Goal: Task Accomplishment & Management: Manage account settings

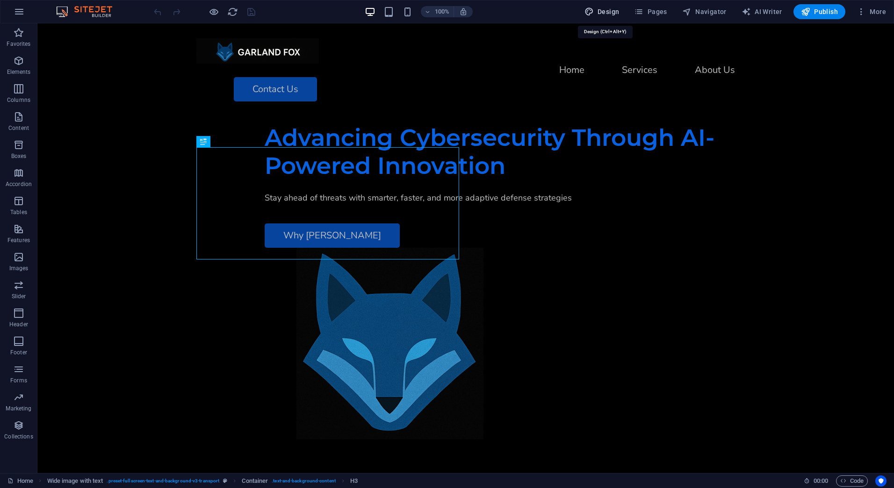
click at [619, 12] on span "Design" at bounding box center [601, 11] width 35 height 9
select select "ease-in-out"
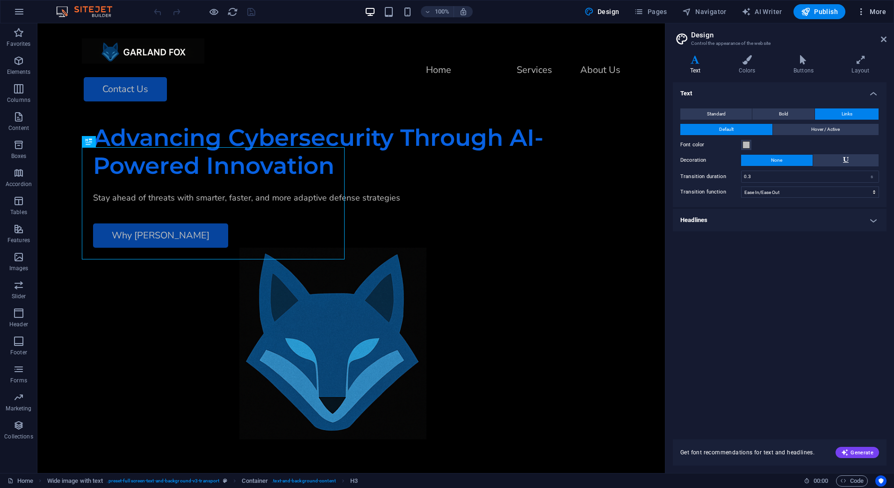
click at [870, 9] on span "More" at bounding box center [870, 11] width 29 height 9
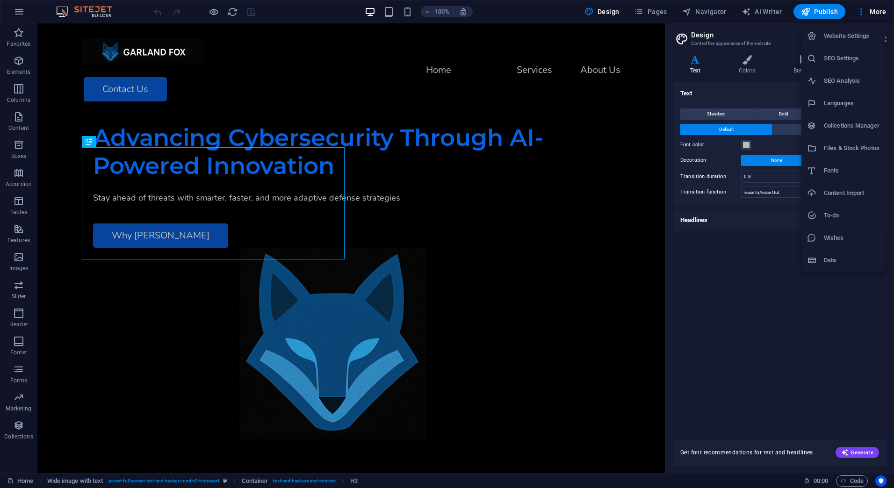
click at [851, 39] on h6 "Website Settings" at bounding box center [852, 35] width 56 height 11
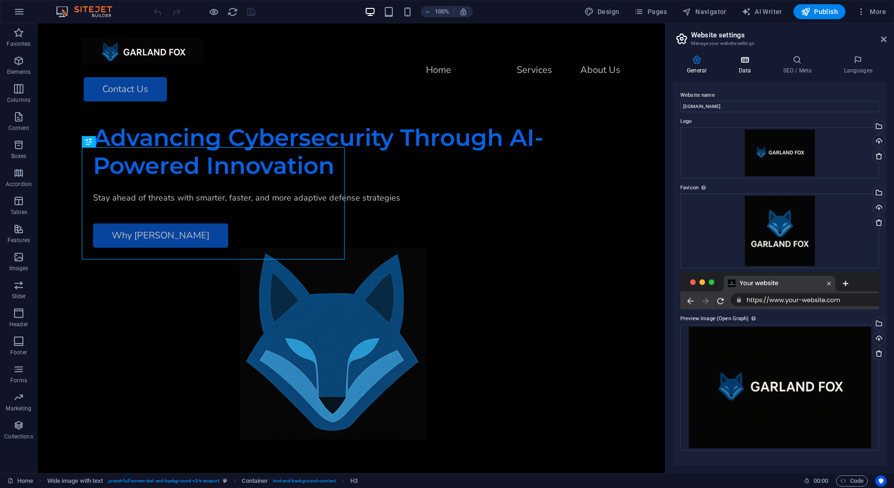
click at [745, 67] on h4 "Data" at bounding box center [746, 65] width 44 height 20
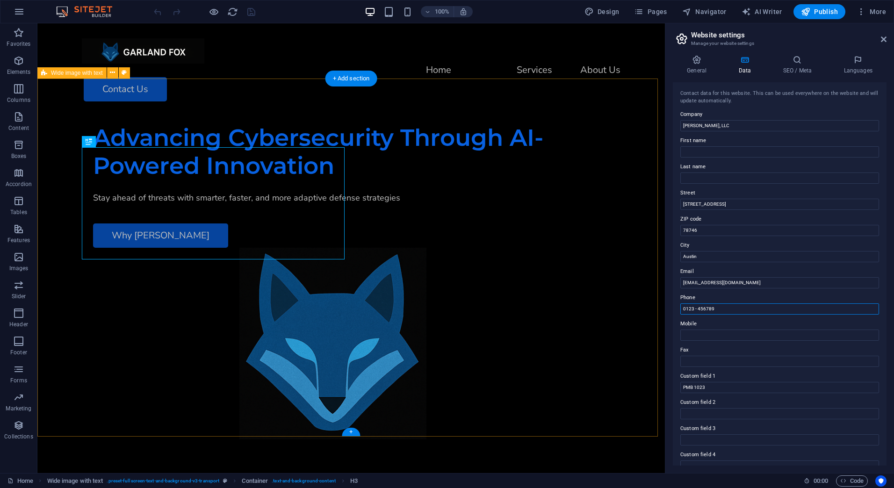
drag, startPoint x: 756, startPoint y: 332, endPoint x: 702, endPoint y: 328, distance: 54.4
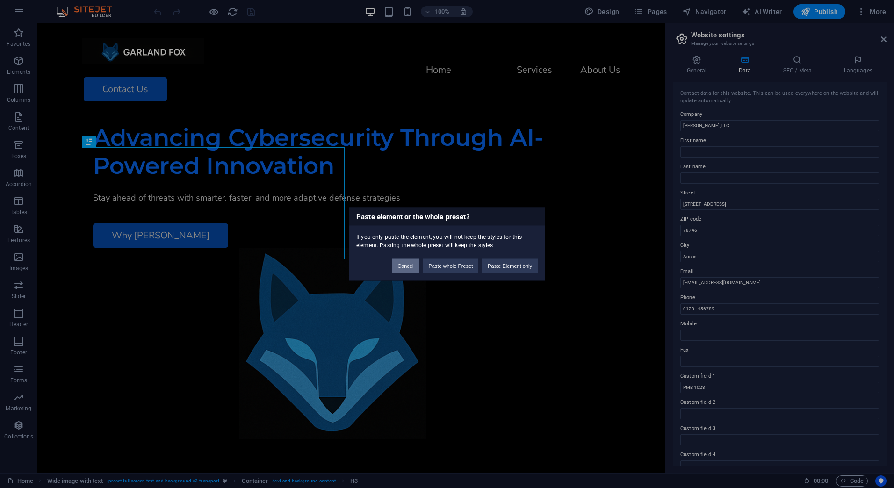
click at [409, 265] on button "Cancel" at bounding box center [405, 266] width 27 height 14
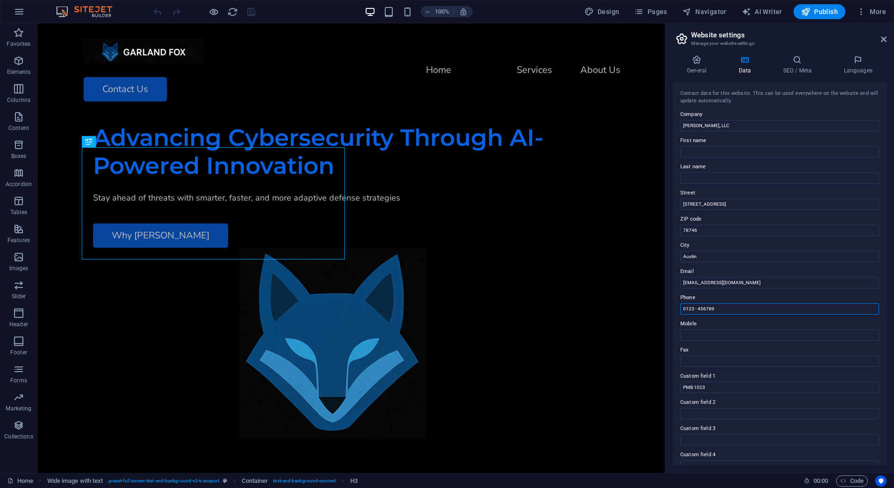
click at [720, 309] on input "0123 - 456789" at bounding box center [779, 308] width 199 height 11
drag, startPoint x: 720, startPoint y: 309, endPoint x: 675, endPoint y: 304, distance: 45.6
click at [675, 304] on div "Contact data for this website. This can be used everywhere on the website and w…" at bounding box center [780, 273] width 214 height 383
paste input "[PHONE_NUMBER]"
type input "[PHONE_NUMBER]"
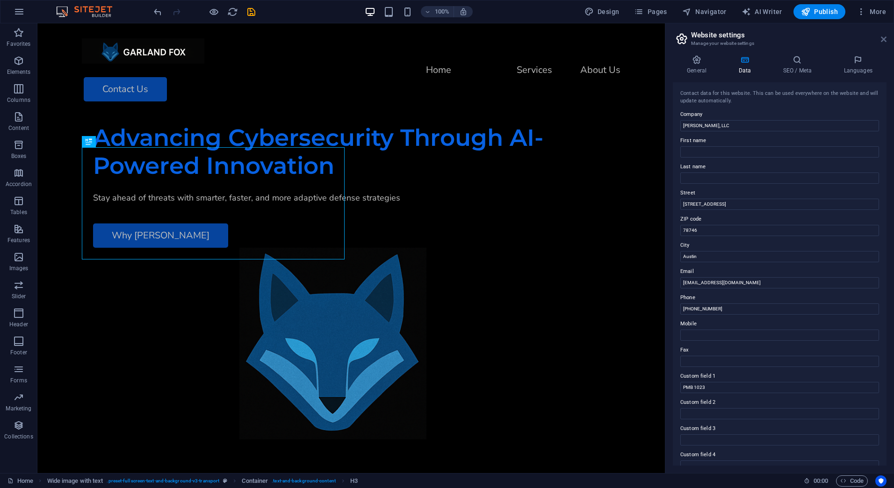
click at [882, 38] on icon at bounding box center [884, 39] width 6 height 7
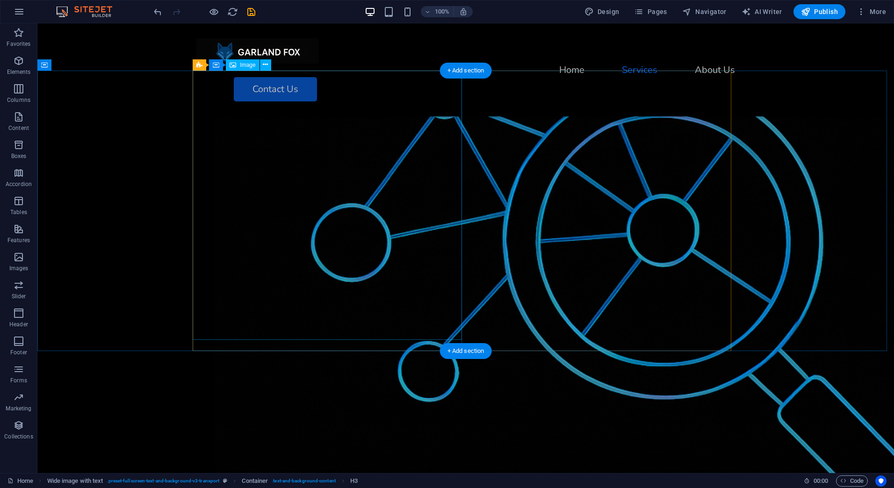
scroll to position [797, 0]
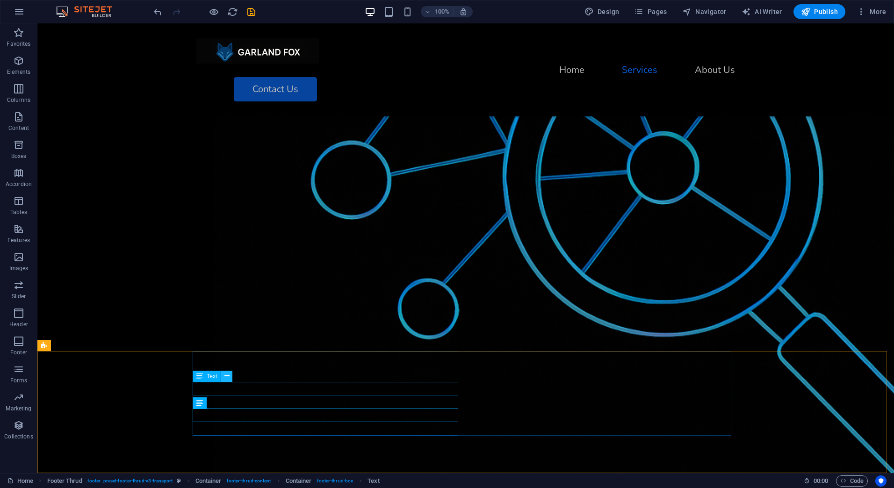
click at [229, 377] on icon at bounding box center [226, 376] width 5 height 10
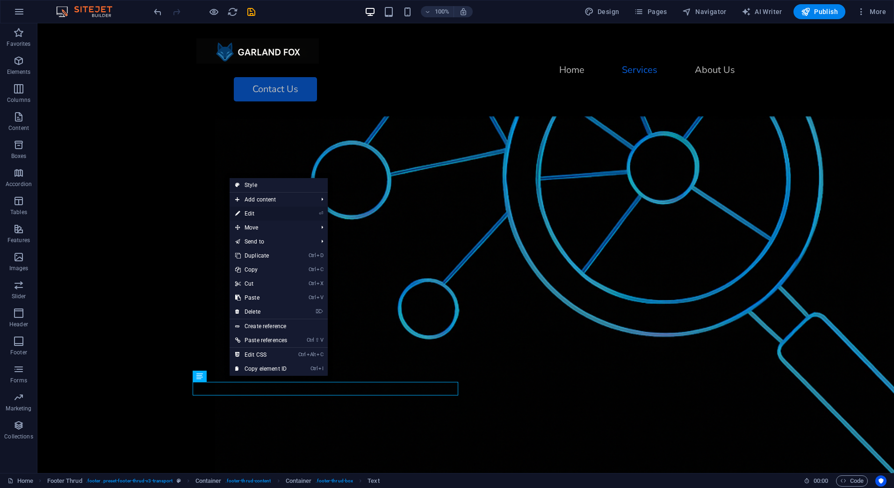
click at [271, 213] on link "⏎ Edit" at bounding box center [261, 214] width 63 height 14
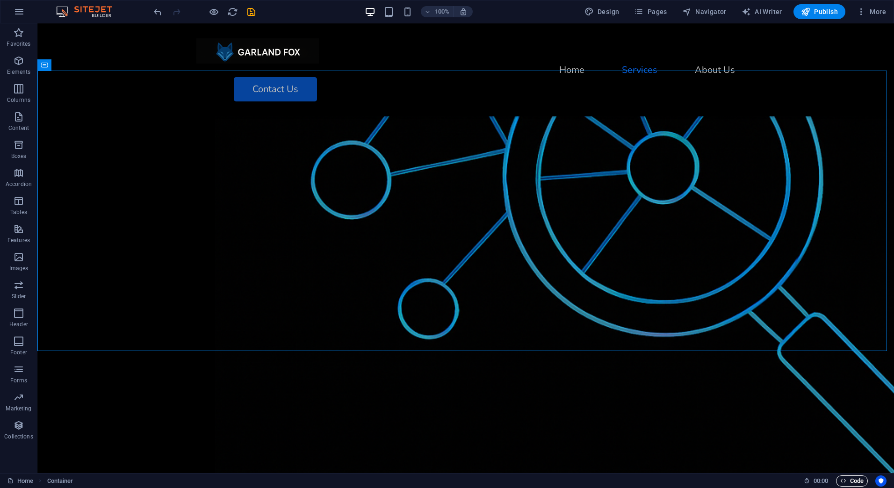
click at [849, 478] on span "Code" at bounding box center [851, 480] width 23 height 11
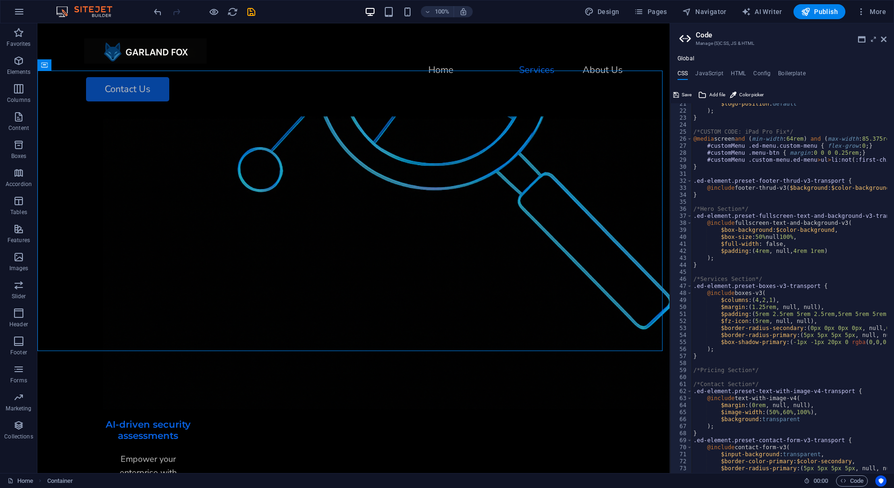
scroll to position [0, 0]
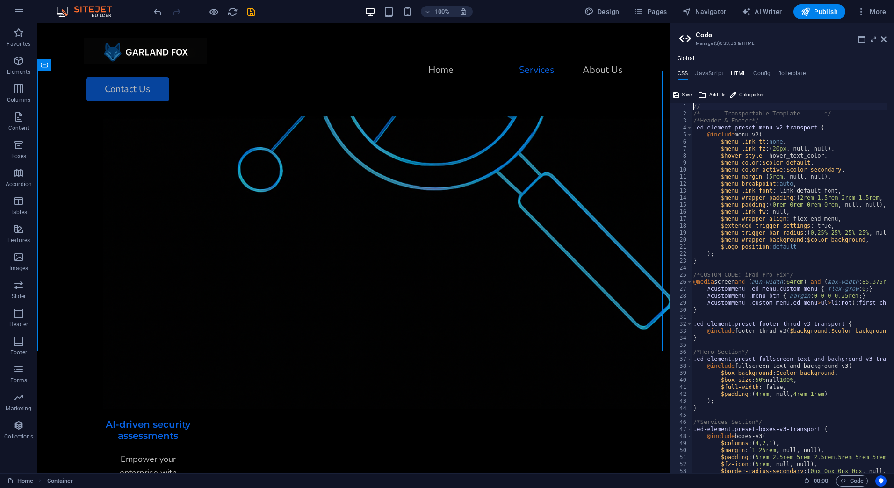
click at [735, 73] on h4 "HTML" at bounding box center [738, 75] width 15 height 10
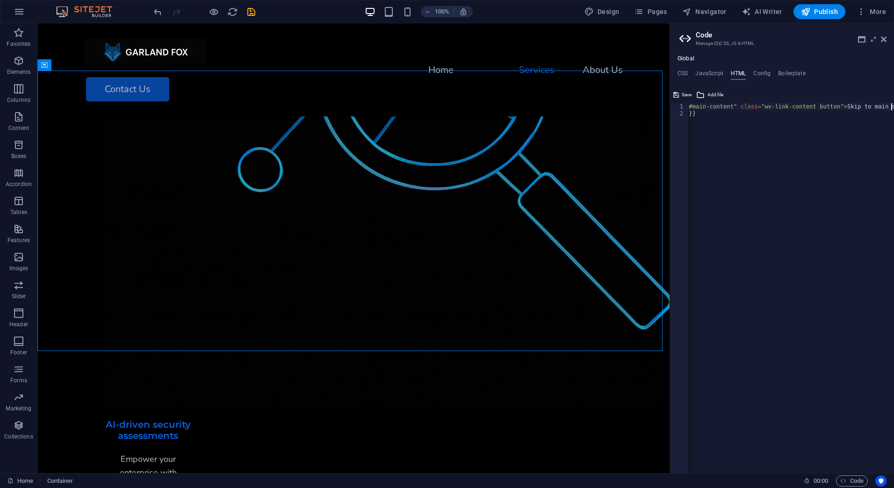
type textarea "{{content}}"
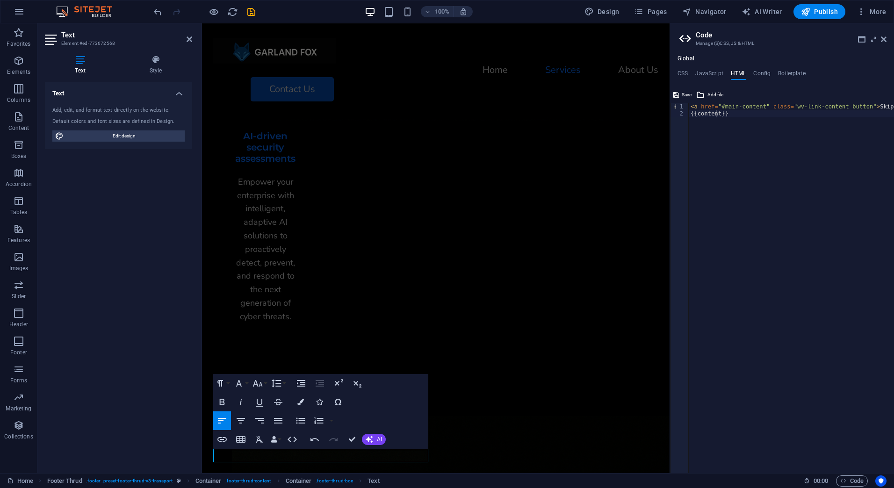
click at [725, 260] on div "< a href = "#main-content" class = "wv-link-content button" > Skip to main cont…" at bounding box center [815, 291] width 252 height 377
click at [883, 42] on icon at bounding box center [884, 39] width 6 height 7
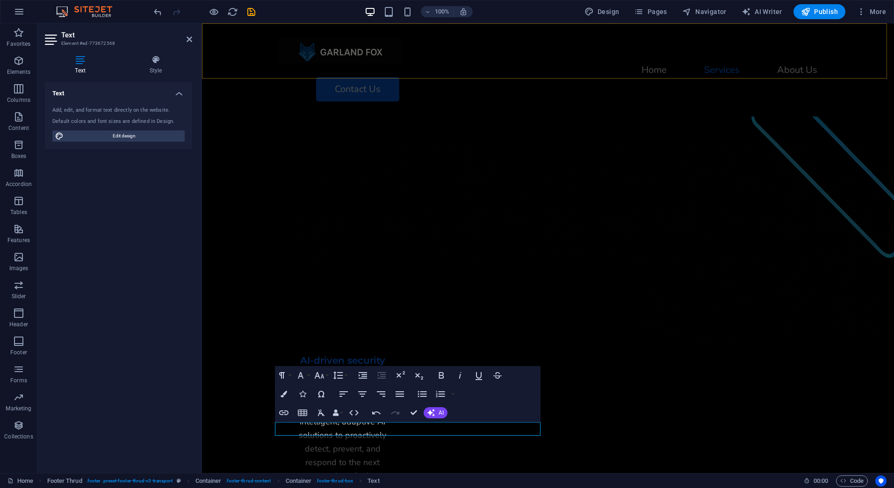
scroll to position [797, 0]
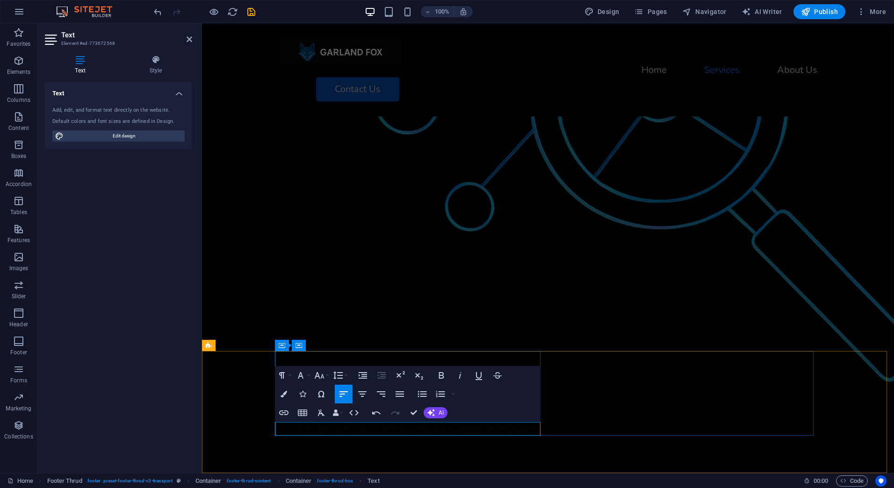
drag, startPoint x: 337, startPoint y: 424, endPoint x: 326, endPoint y: 426, distance: 11.5
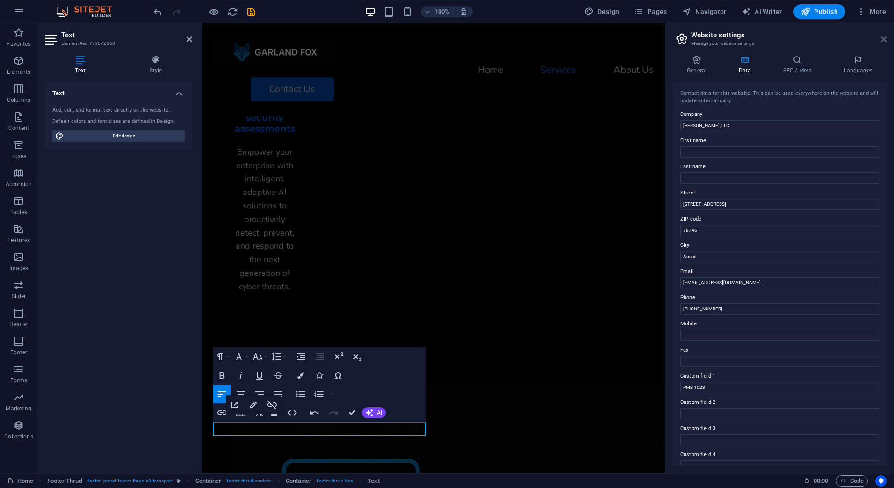
click at [883, 37] on icon at bounding box center [884, 39] width 6 height 7
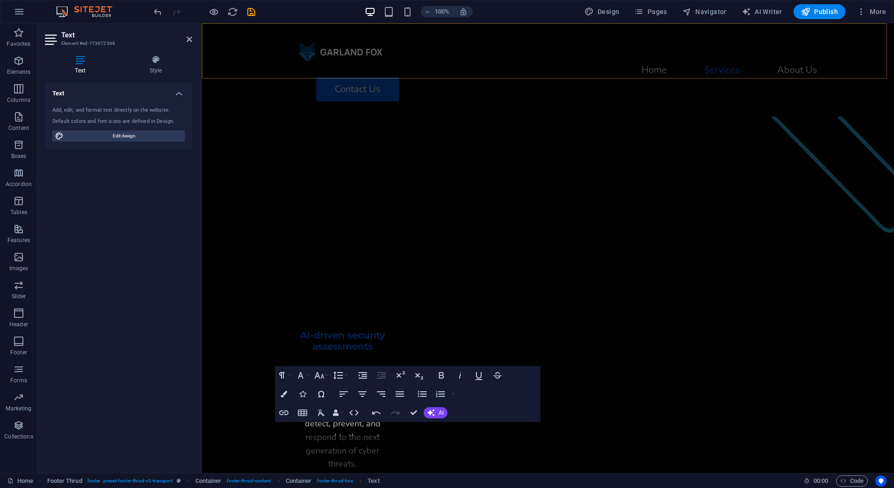
scroll to position [797, 0]
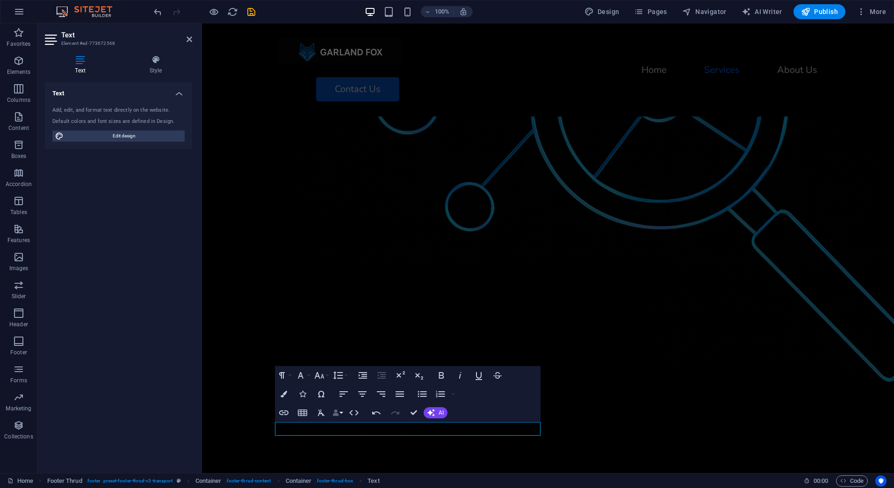
click at [342, 410] on button "Data Bindings" at bounding box center [337, 412] width 13 height 19
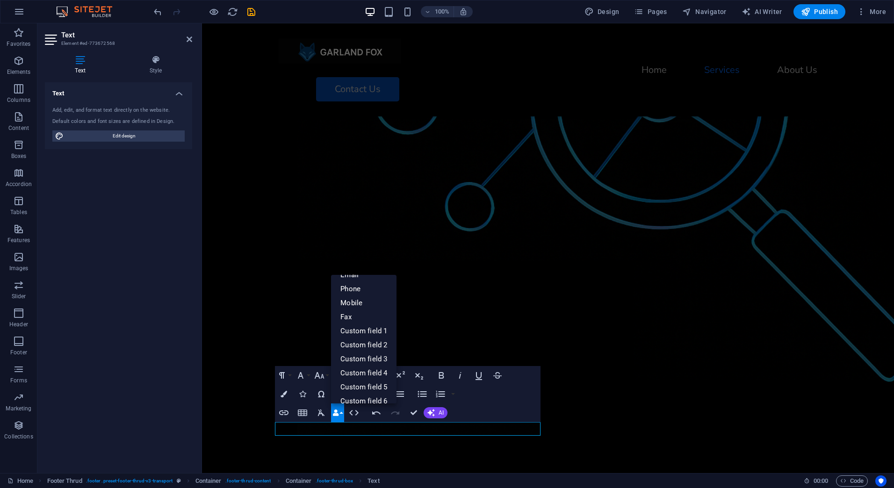
scroll to position [103, 0]
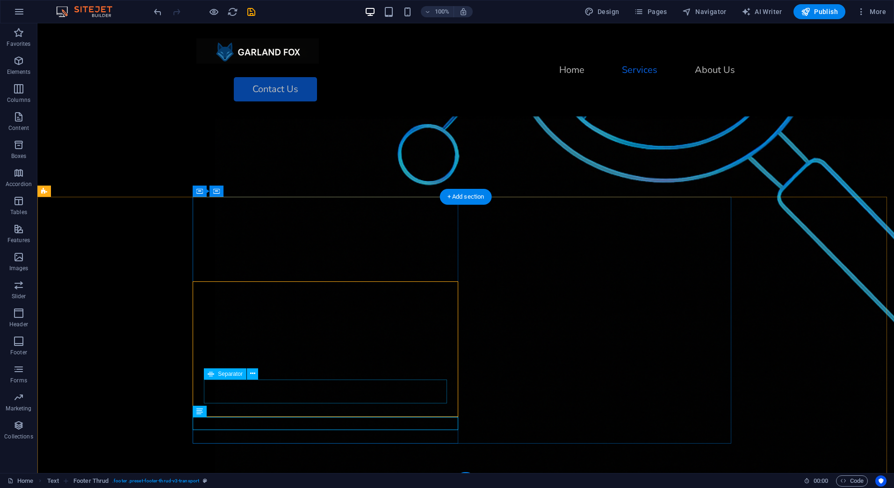
scroll to position [811, 0]
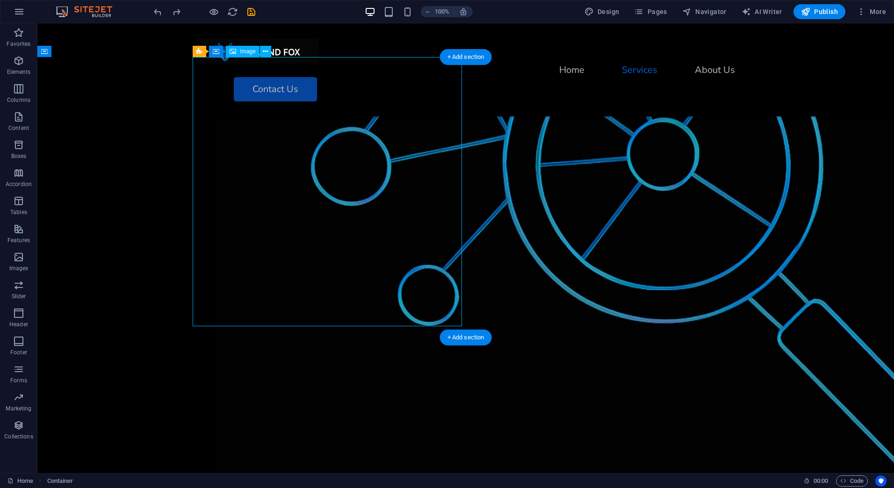
drag, startPoint x: 94, startPoint y: 274, endPoint x: 335, endPoint y: 309, distance: 242.7
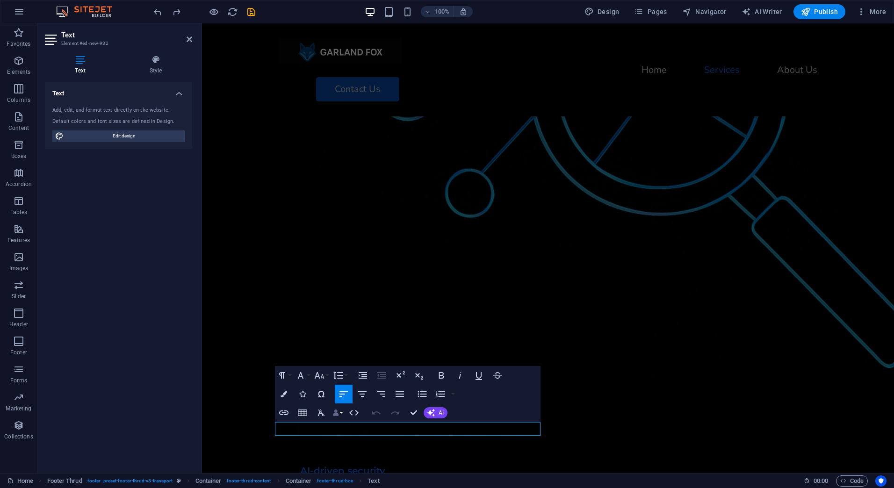
click at [337, 413] on icon "button" at bounding box center [335, 412] width 7 height 7
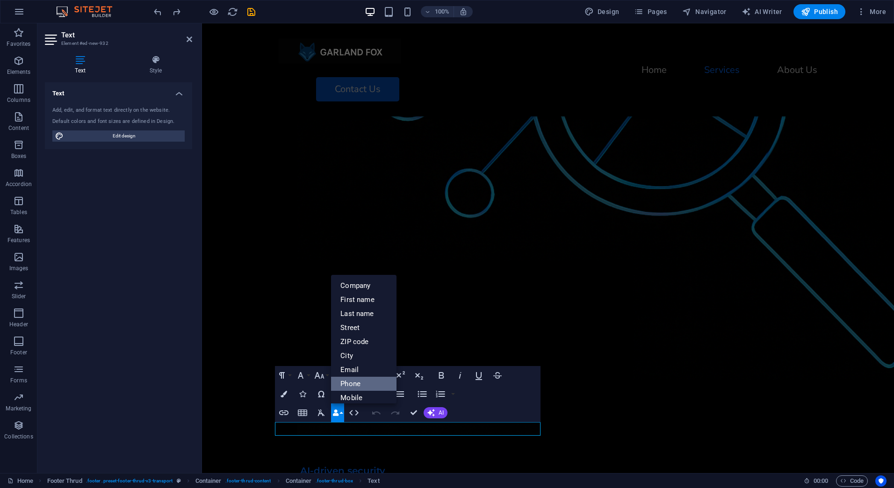
click at [356, 385] on link "Phone" at bounding box center [363, 384] width 65 height 14
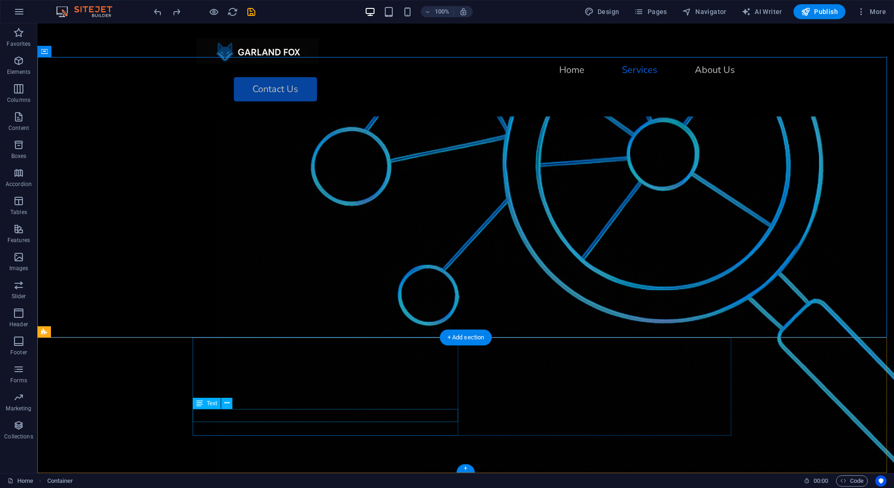
scroll to position [797, 0]
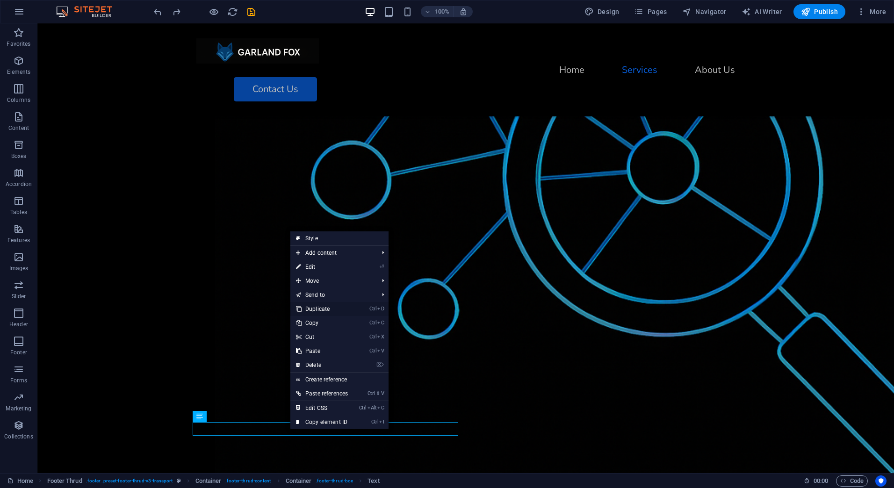
click at [324, 309] on link "Ctrl D Duplicate" at bounding box center [321, 309] width 63 height 14
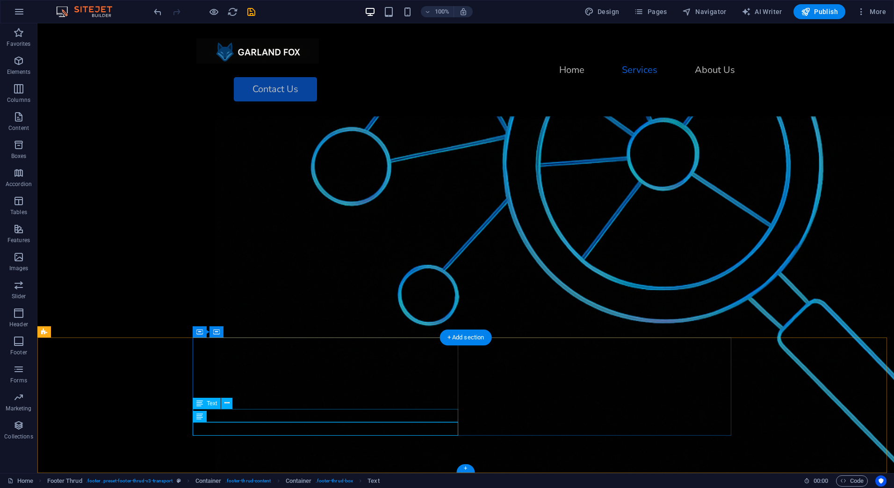
drag, startPoint x: 261, startPoint y: 415, endPoint x: 255, endPoint y: 416, distance: 5.6
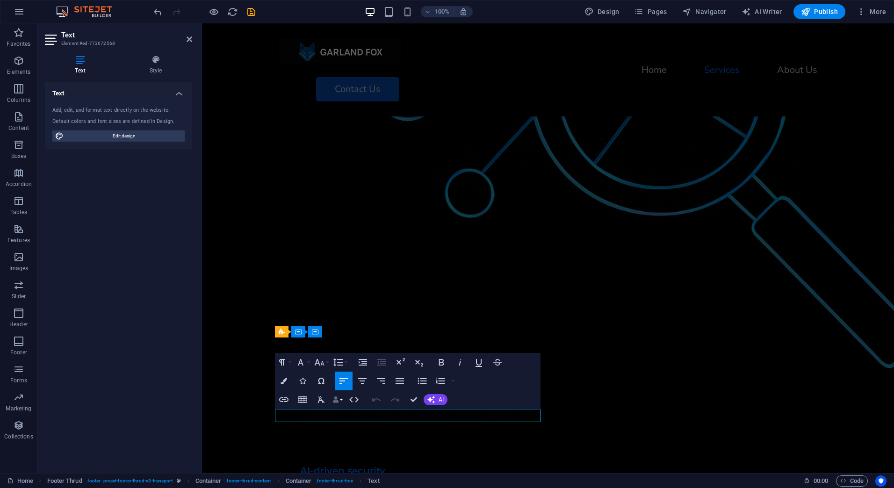
click at [340, 401] on button "Data Bindings" at bounding box center [337, 399] width 13 height 19
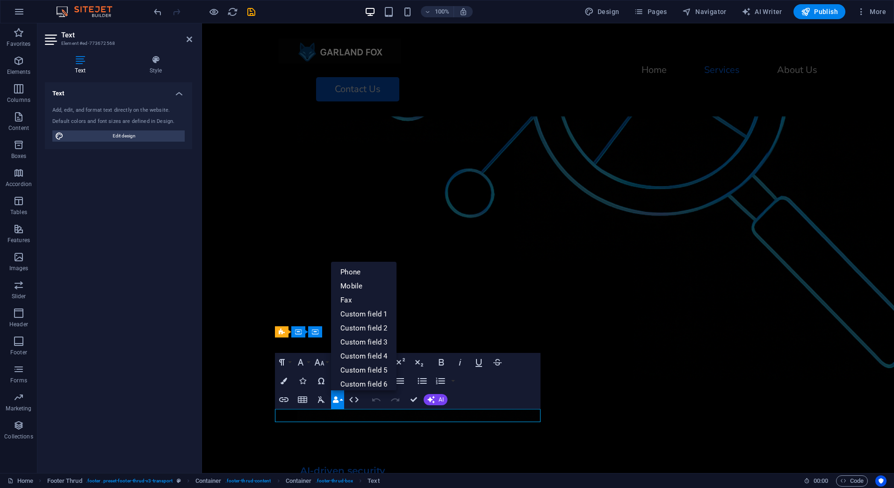
scroll to position [99, 0]
click at [354, 270] on link "Phone" at bounding box center [363, 272] width 65 height 14
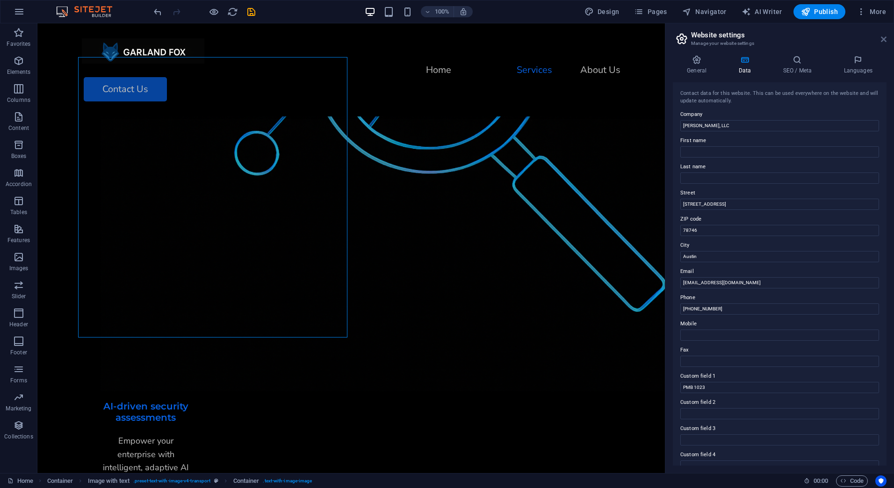
click at [882, 41] on icon at bounding box center [884, 39] width 6 height 7
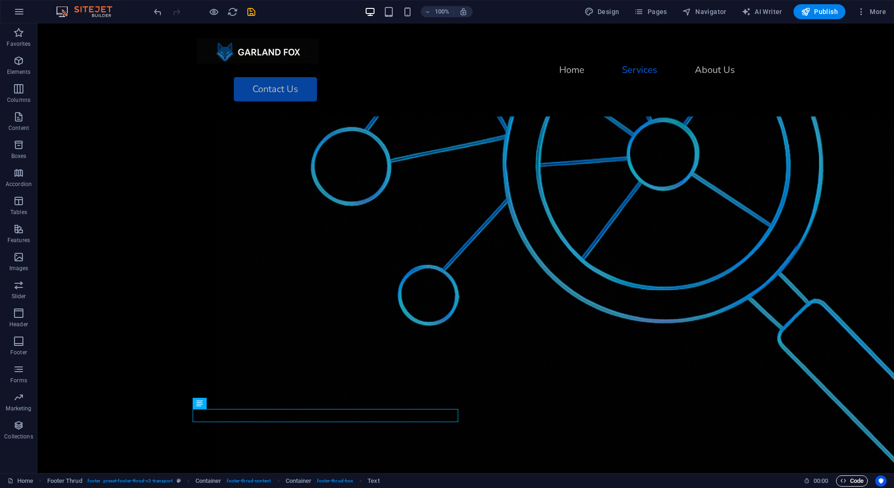
click at [848, 482] on span "Code" at bounding box center [851, 480] width 23 height 11
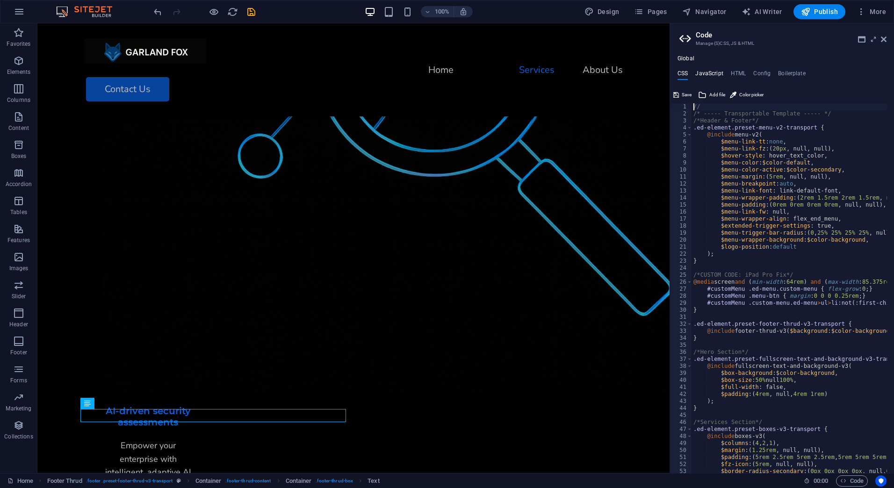
click at [710, 72] on h4 "JavaScript" at bounding box center [709, 75] width 28 height 10
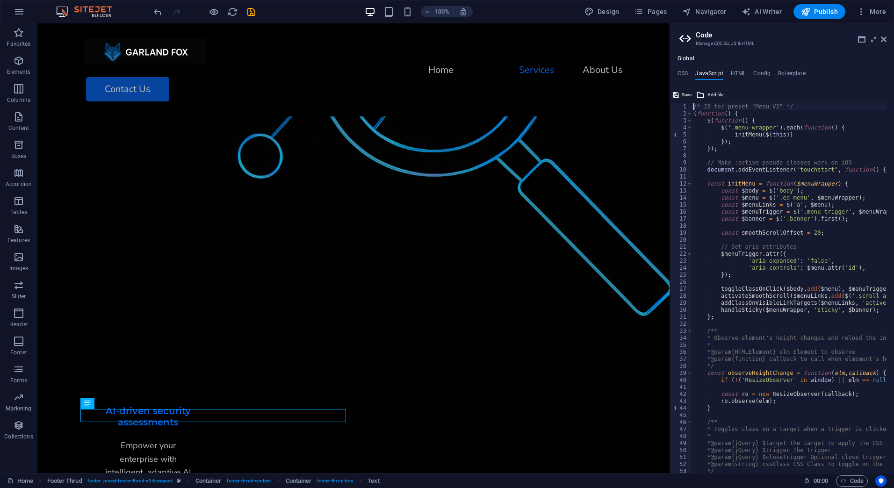
type textarea "/* JS for preset "Menu V2" */"
click at [734, 73] on h4 "HTML" at bounding box center [738, 75] width 15 height 10
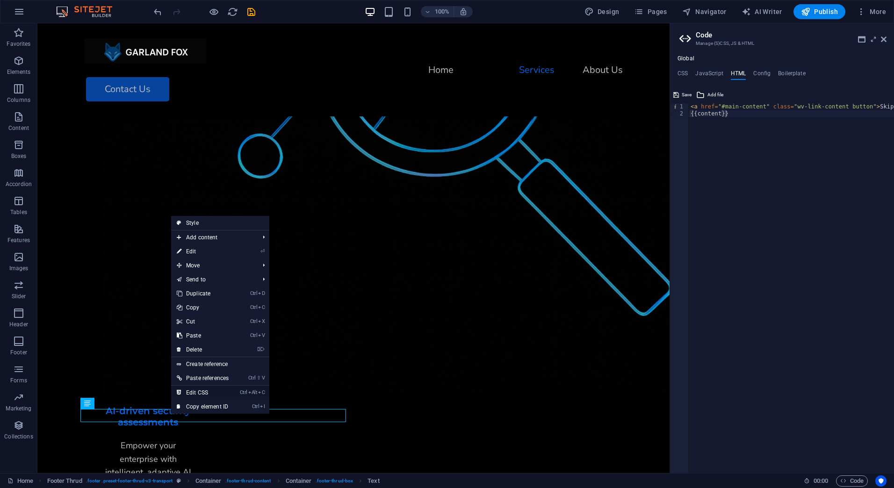
click at [202, 388] on link "Ctrl Alt C Edit CSS" at bounding box center [202, 393] width 63 height 14
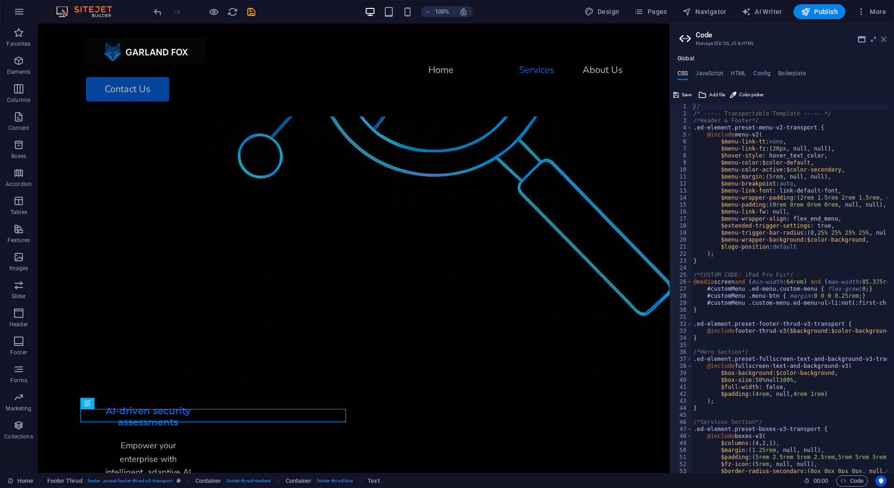
click at [884, 38] on icon at bounding box center [884, 39] width 6 height 7
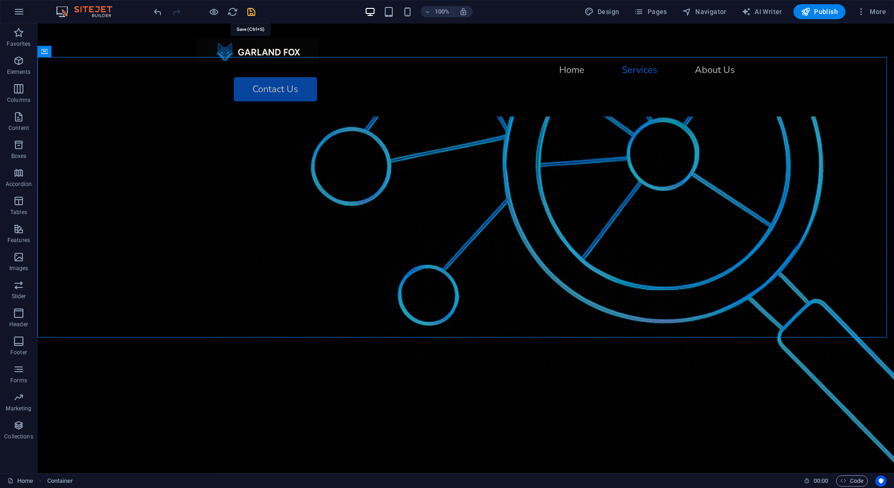
click at [251, 12] on icon "save" at bounding box center [251, 12] width 11 height 11
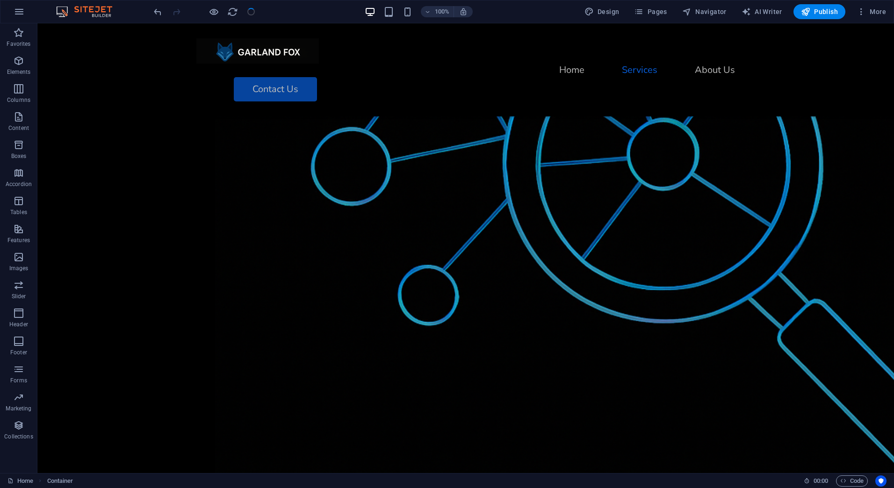
checkbox input "false"
click at [651, 7] on span "Pages" at bounding box center [650, 11] width 33 height 9
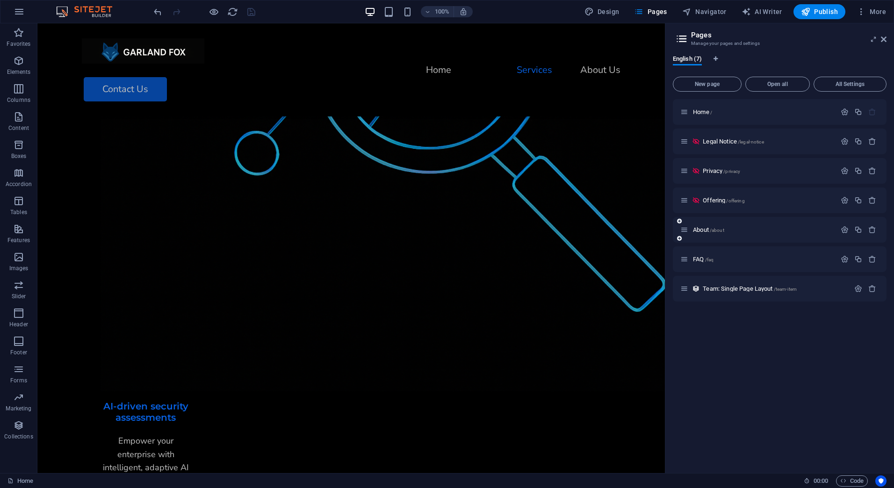
click at [725, 233] on div "About /about" at bounding box center [758, 229] width 156 height 11
click at [735, 228] on p "About /about" at bounding box center [763, 230] width 140 height 6
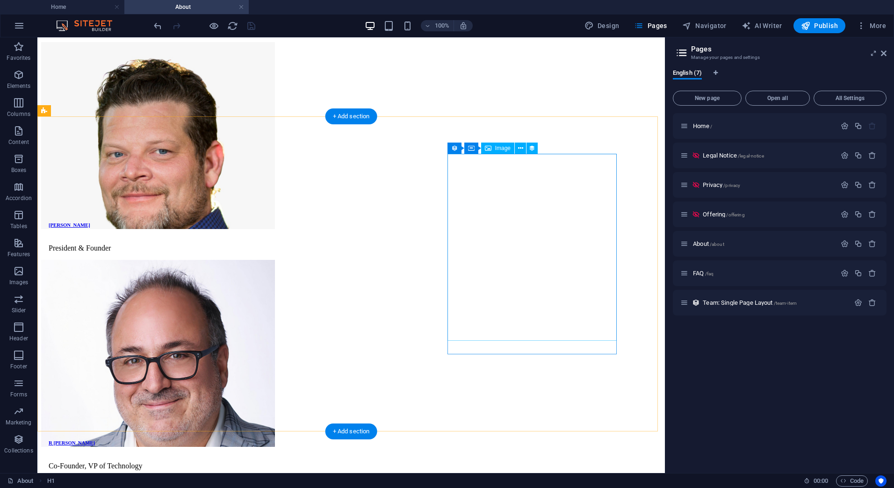
scroll to position [378, 0]
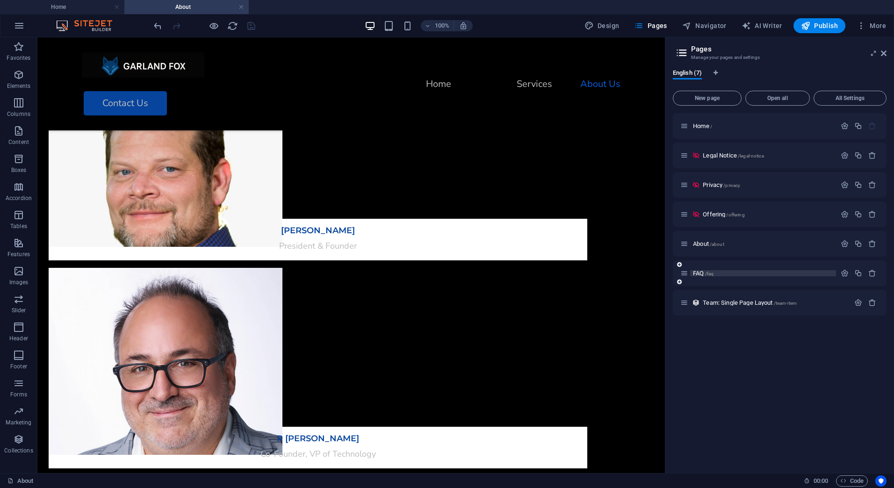
click at [726, 273] on p "FAQ /faq" at bounding box center [763, 273] width 140 height 6
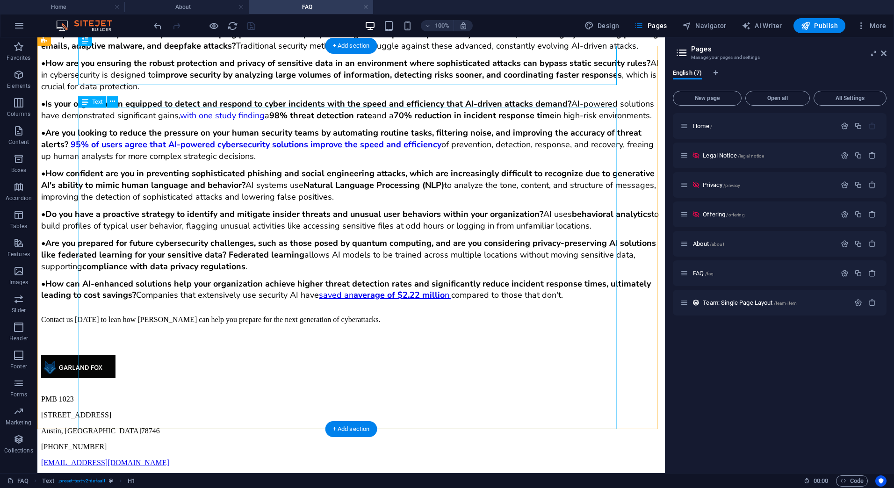
scroll to position [182, 0]
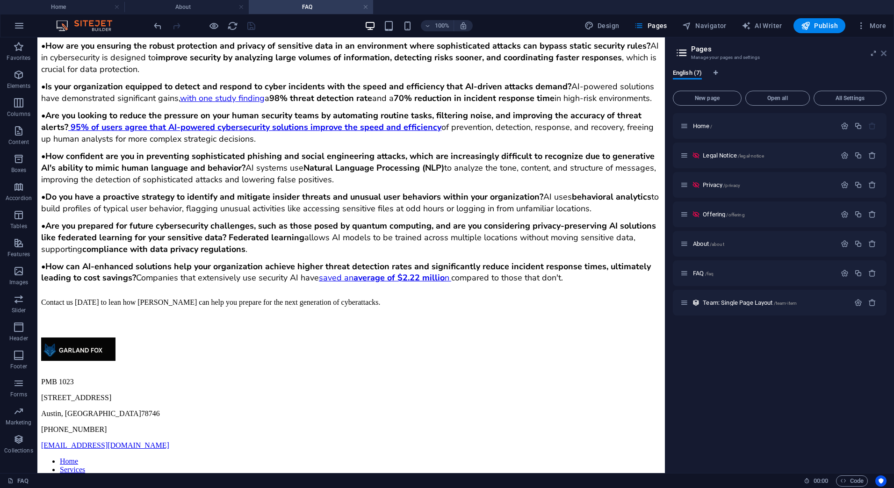
click at [883, 53] on icon at bounding box center [884, 53] width 6 height 7
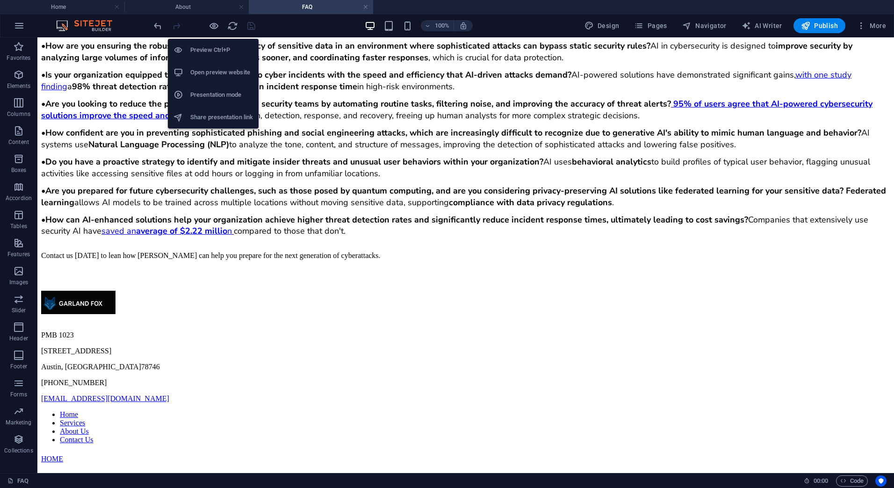
click at [209, 52] on h6 "Preview Ctrl+P" at bounding box center [221, 49] width 63 height 11
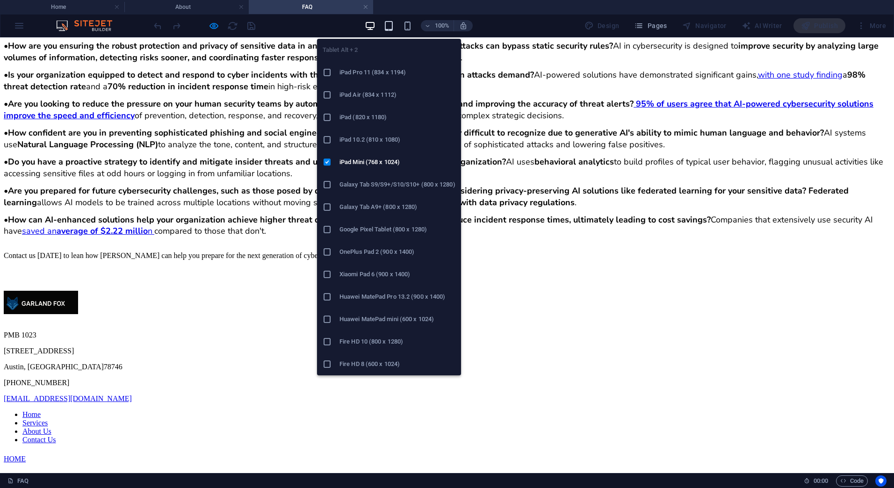
click at [391, 24] on icon "button" at bounding box center [388, 26] width 11 height 11
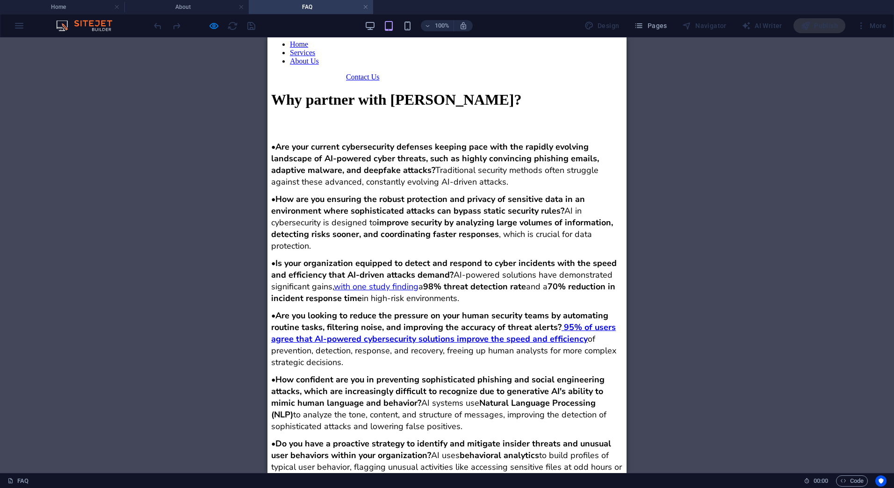
scroll to position [0, 0]
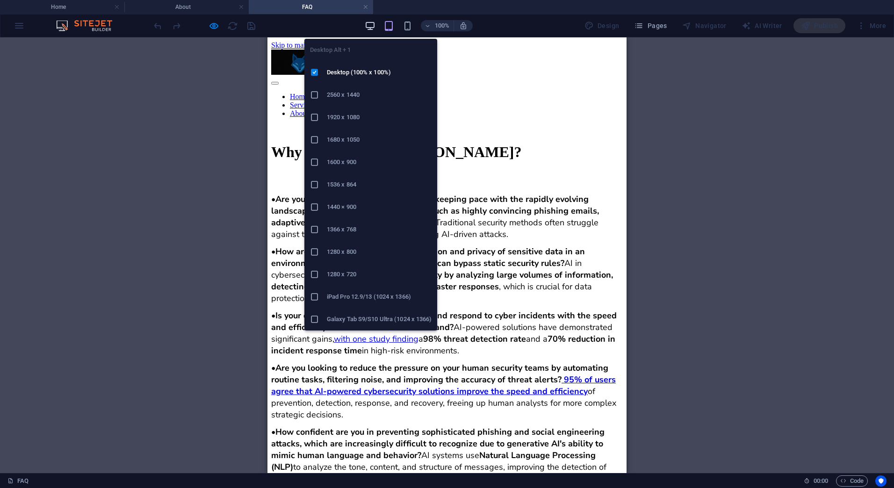
click at [368, 23] on icon "button" at bounding box center [370, 26] width 11 height 11
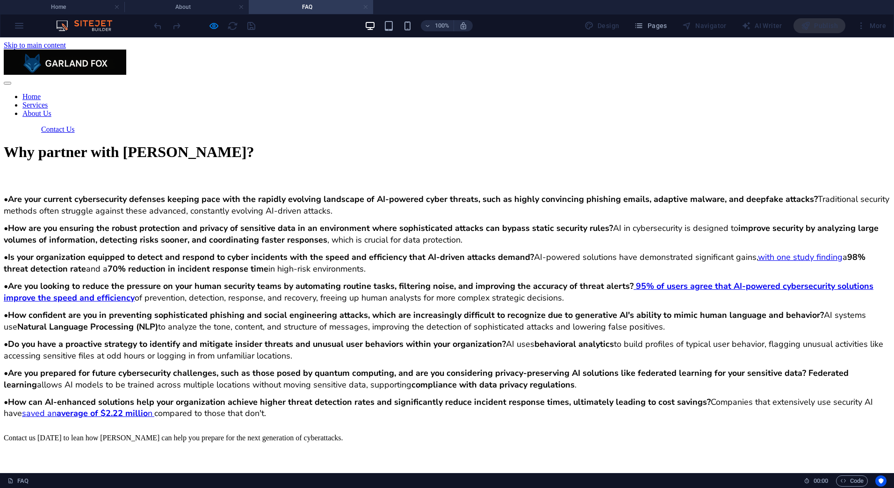
click at [367, 7] on link at bounding box center [366, 7] width 6 height 9
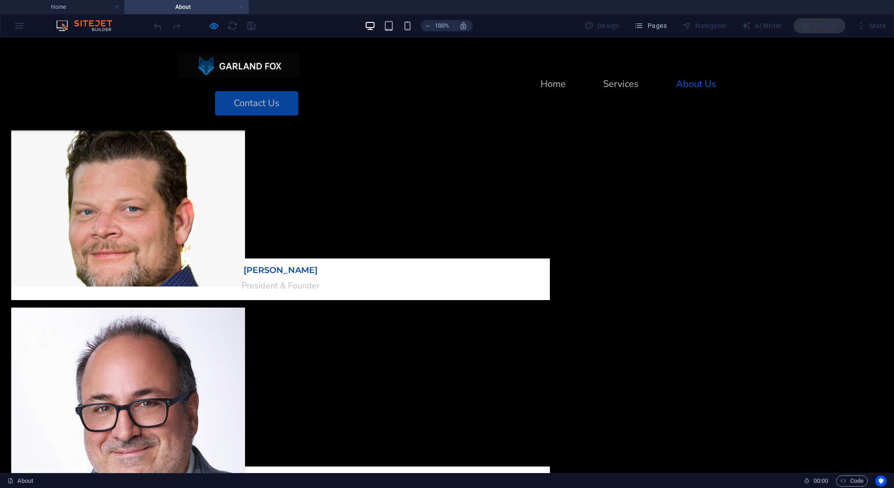
click at [241, 7] on link at bounding box center [241, 7] width 6 height 9
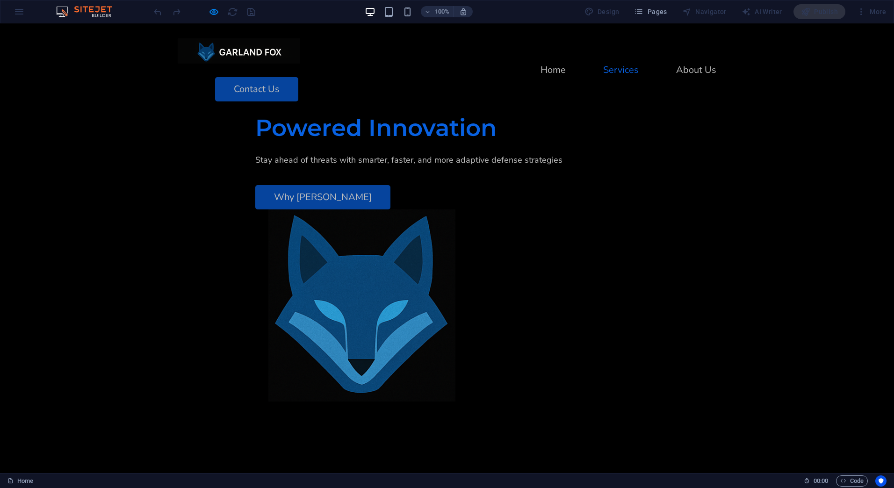
scroll to position [786, 0]
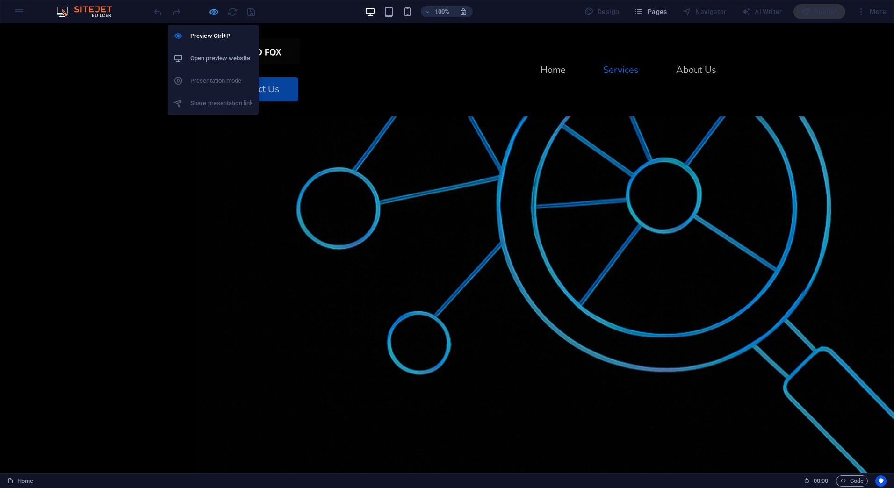
click at [209, 11] on icon "button" at bounding box center [213, 12] width 11 height 11
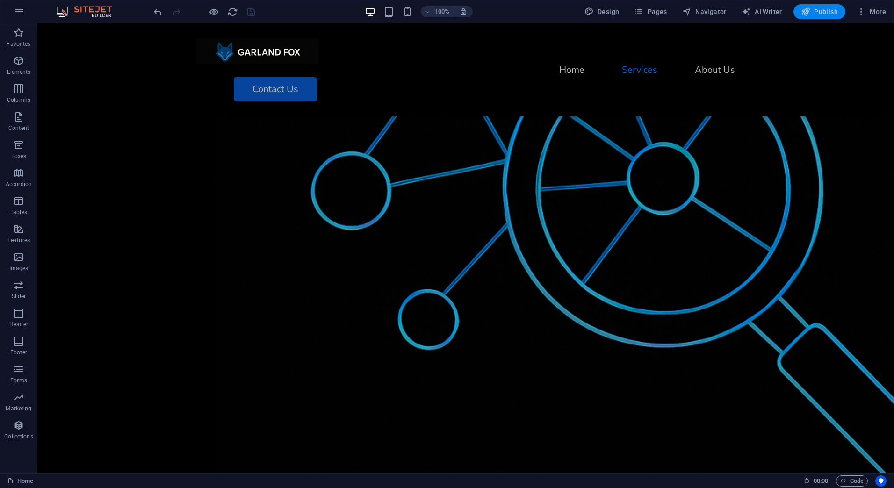
click at [816, 9] on span "Publish" at bounding box center [819, 11] width 37 height 9
